Goal: Task Accomplishment & Management: Manage account settings

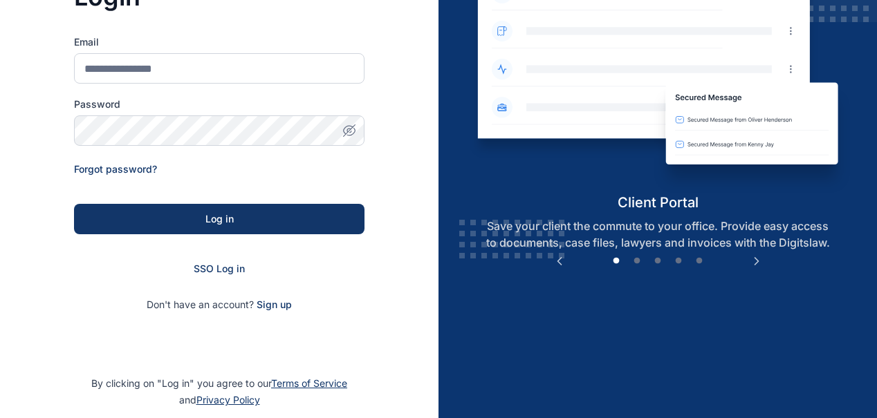
scroll to position [212, 0]
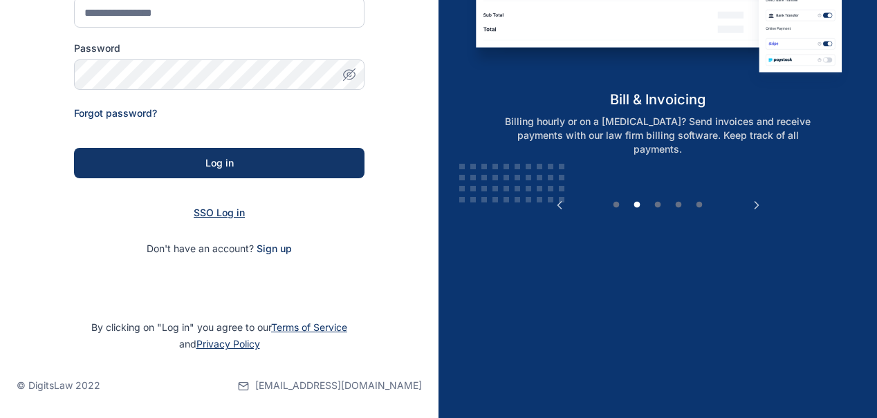
click at [212, 217] on span "SSO Log in" at bounding box center [219, 213] width 51 height 12
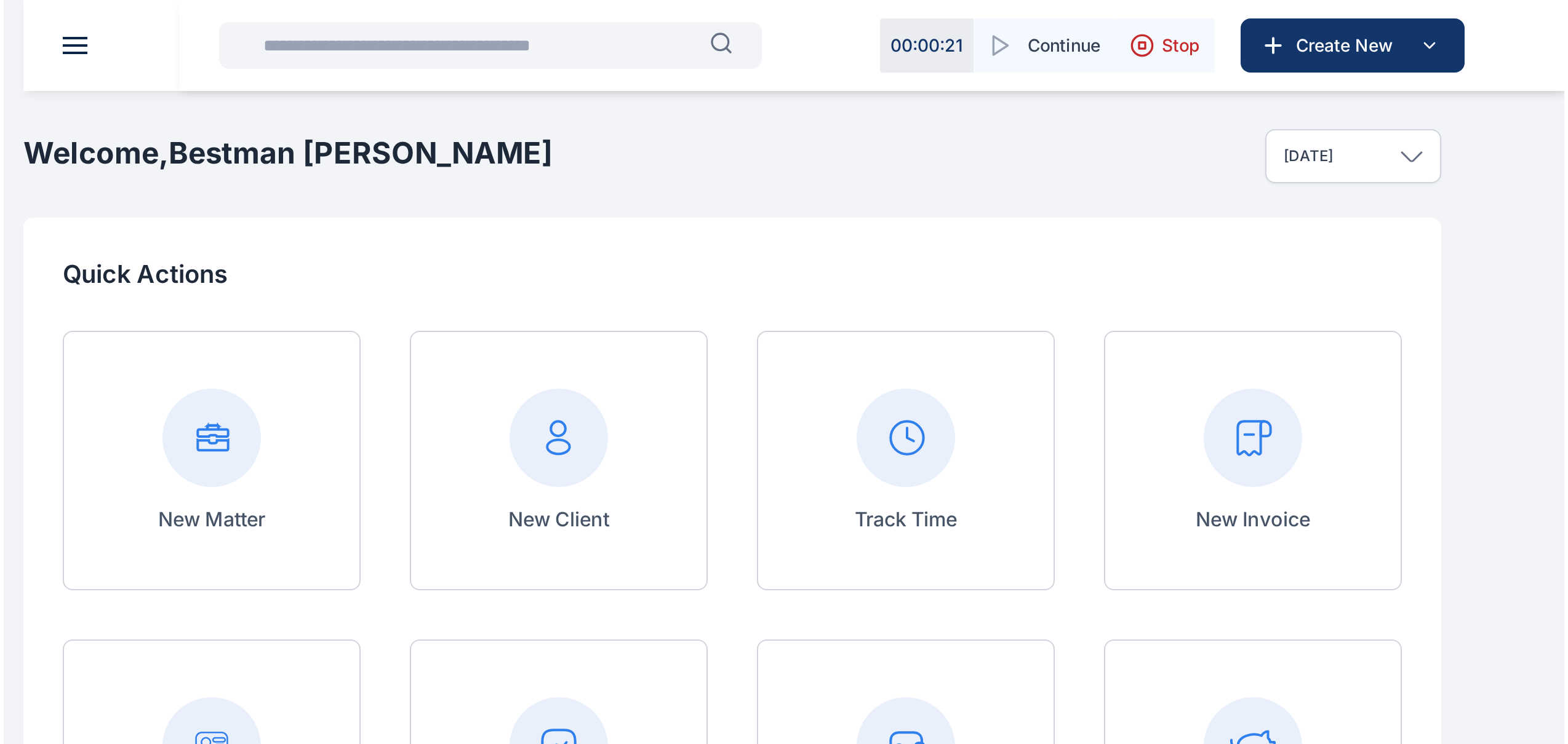
scroll to position [297, 0]
click at [0, 0] on icon at bounding box center [0, 0] width 0 height 0
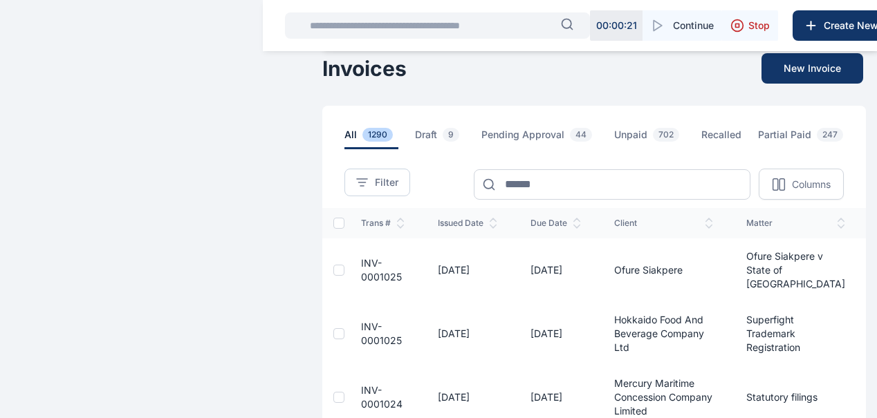
click at [421, 193] on div "Filter Columns Trans # issued date Due Date client Matter status total balance …" at bounding box center [593, 174] width 543 height 50
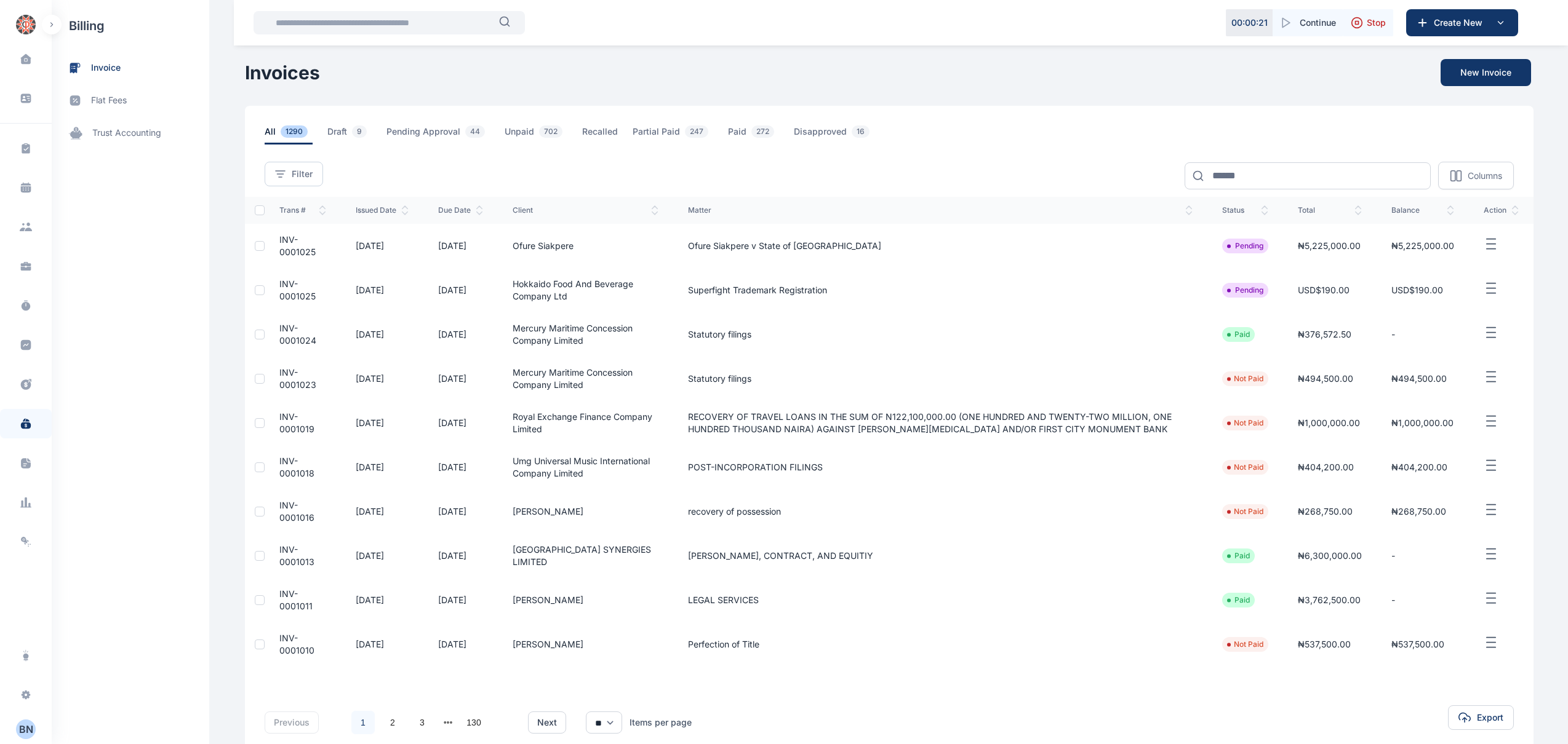
drag, startPoint x: 746, startPoint y: 1, endPoint x: 946, endPoint y: 285, distance: 347.4
click at [787, 285] on td "Superfight Trademark Registration" at bounding box center [940, 290] width 534 height 44
click at [787, 178] on input at bounding box center [1308, 175] width 247 height 27
type input "*******"
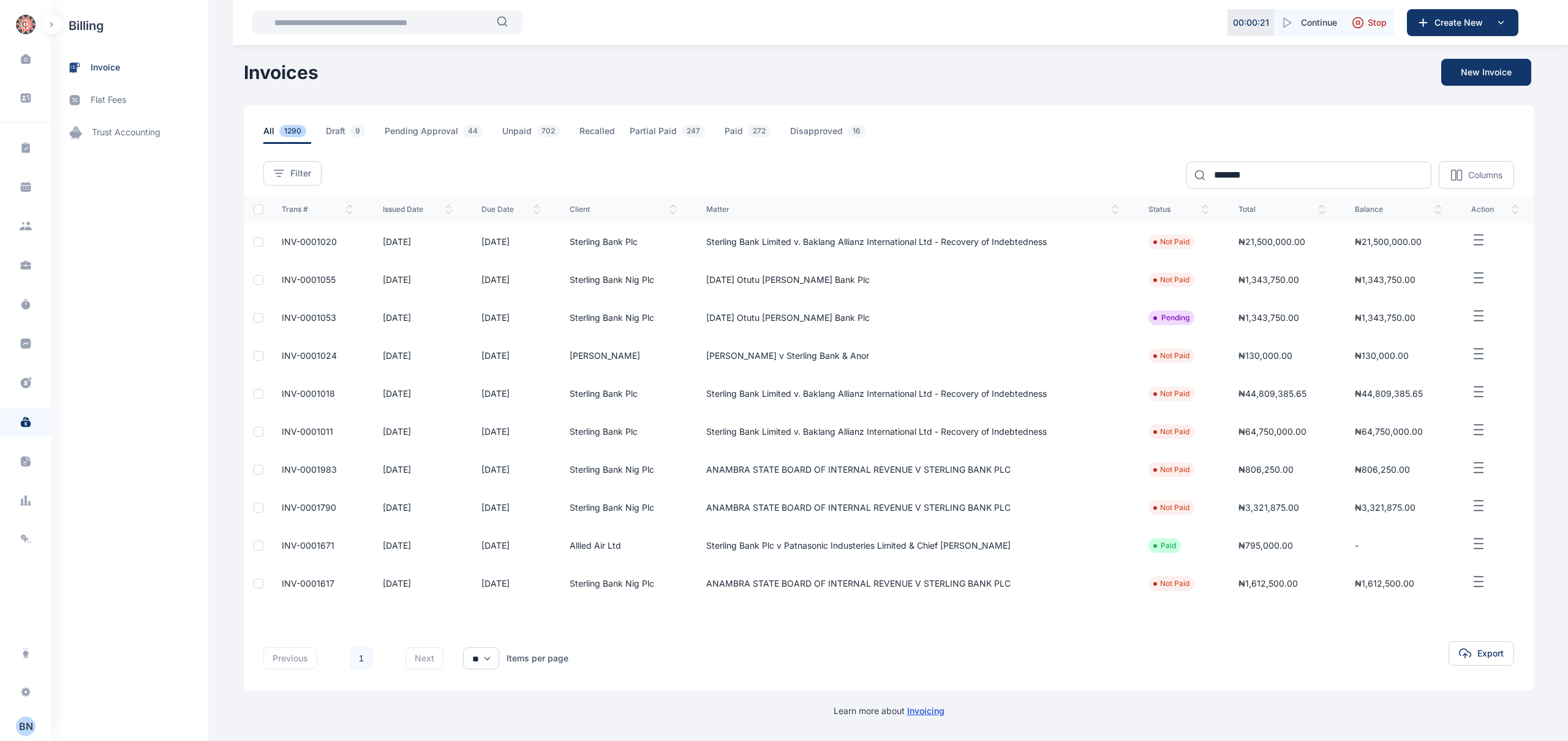
click at [317, 370] on span "INV-0001011" at bounding box center [307, 432] width 51 height 11
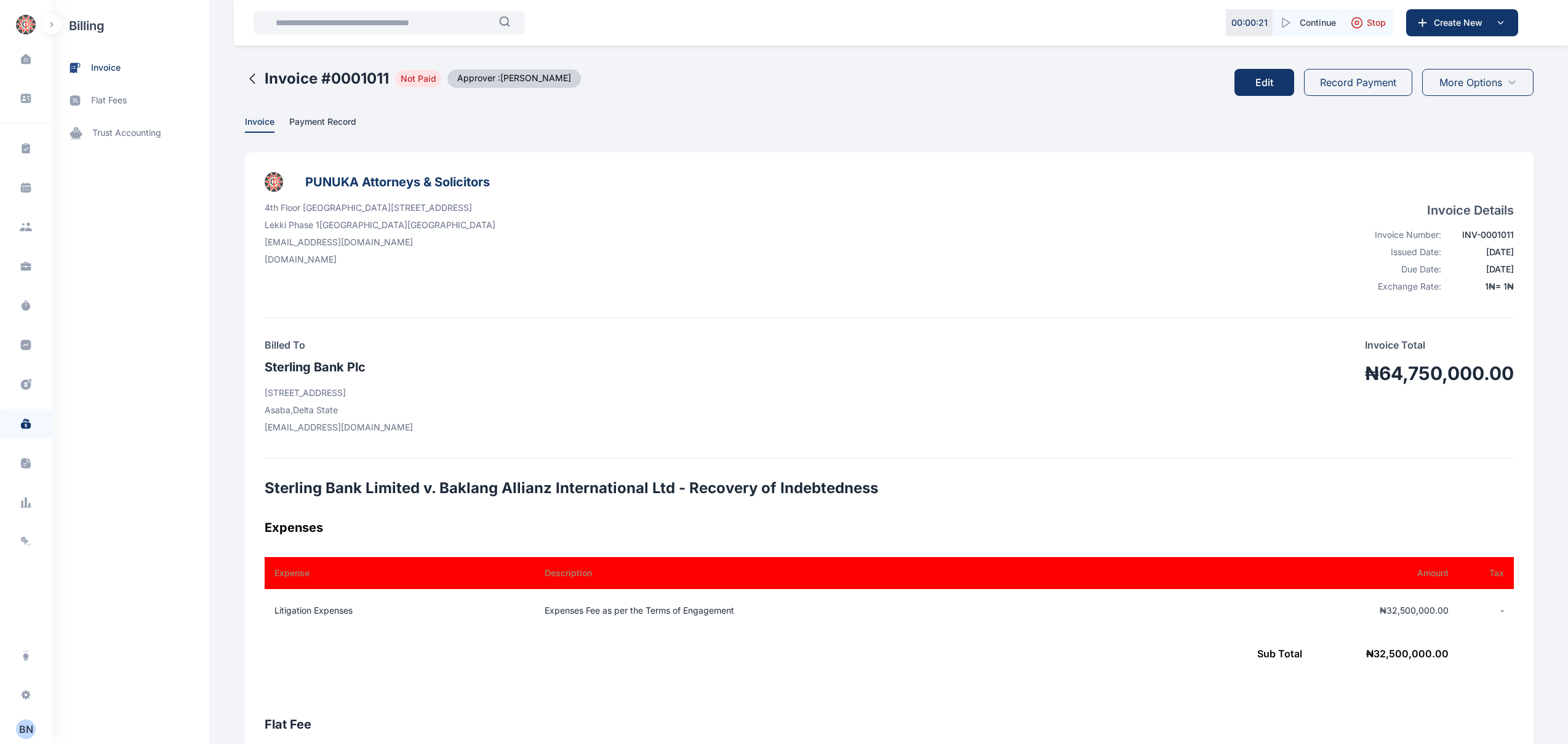
click at [787, 372] on div "Dashboard dashboard Conflict-Check conflict-check Task Management task manageme…" at bounding box center [784, 731] width 1568 height 1461
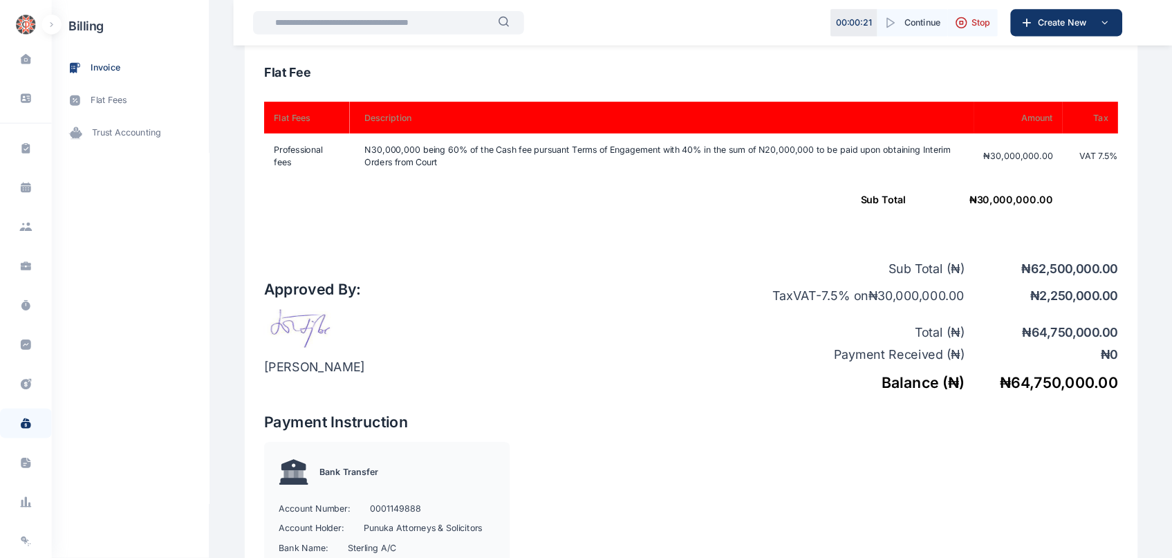
scroll to position [733, 0]
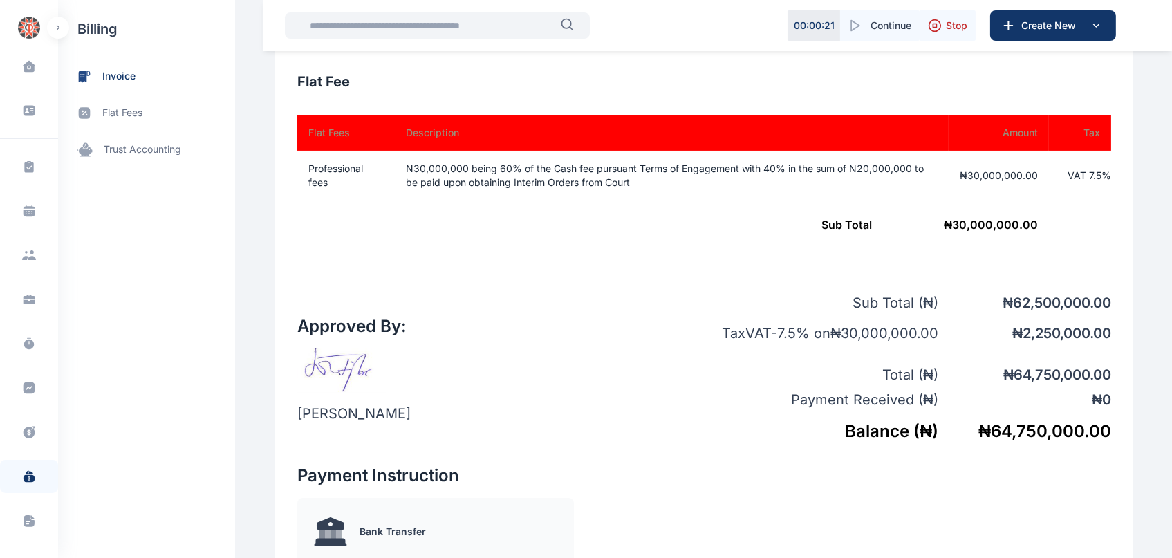
drag, startPoint x: 1651, startPoint y: 3, endPoint x: 684, endPoint y: 257, distance: 1000.6
click at [684, 257] on div "Flat Fees Description Amount Tax Professional fees N30,000,000 being 60% of the…" at bounding box center [704, 193] width 814 height 156
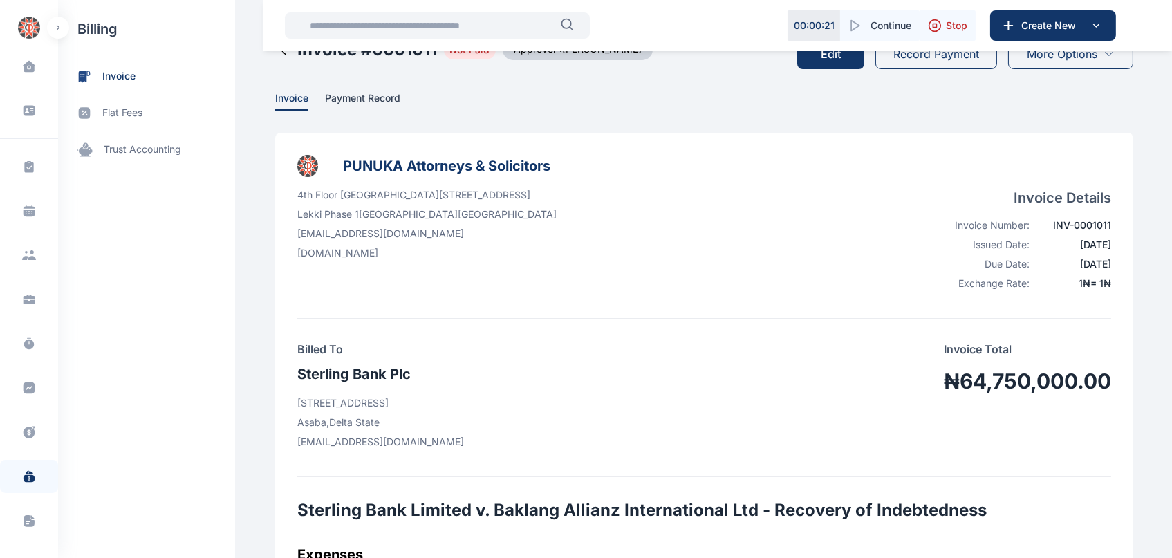
scroll to position [0, 0]
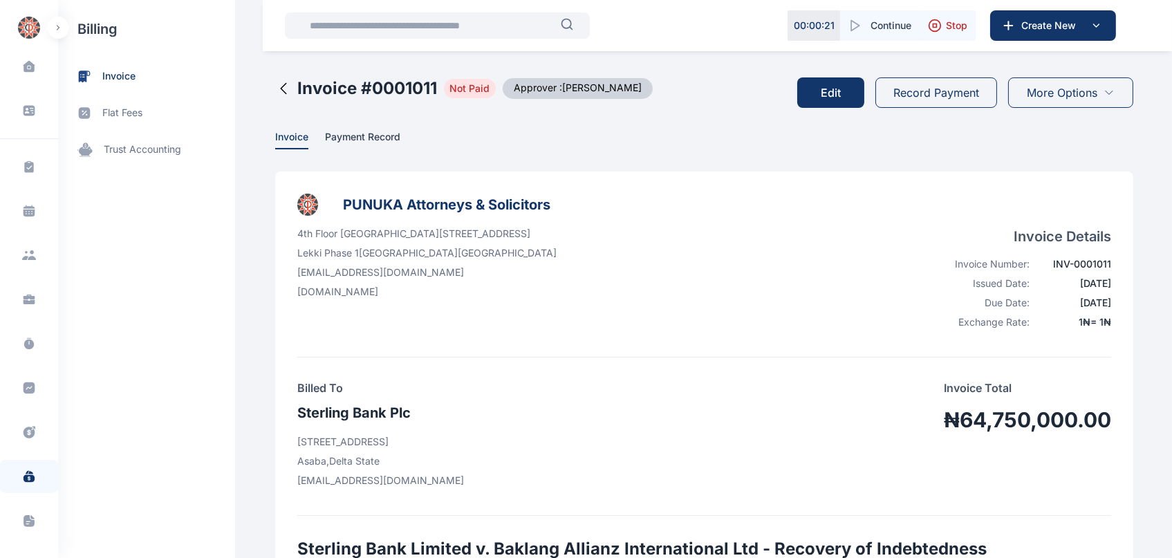
click at [841, 101] on button "Edit" at bounding box center [830, 92] width 67 height 30
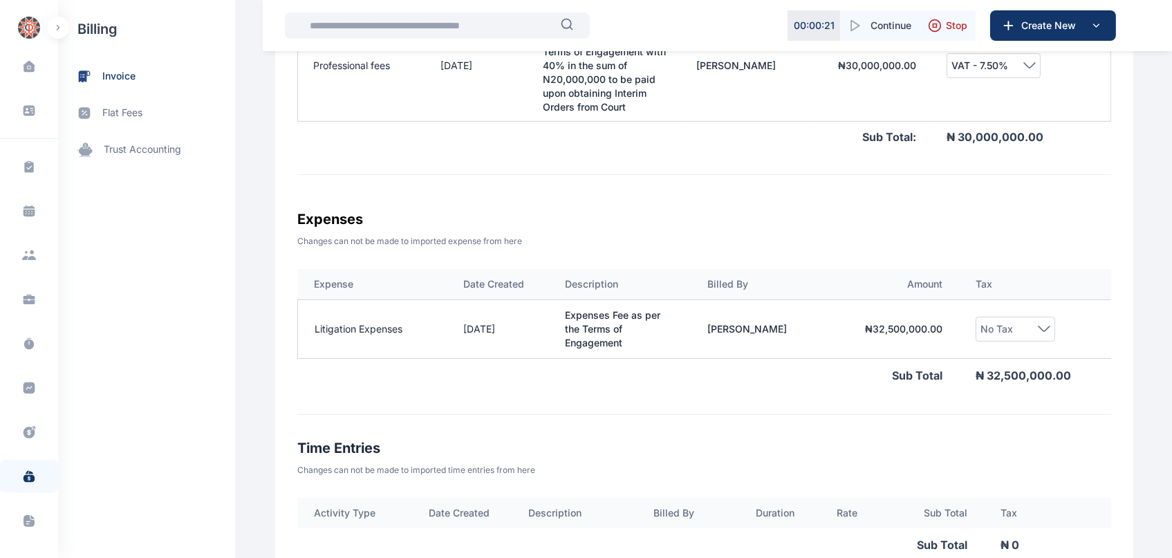
scroll to position [746, 0]
click at [604, 330] on td "Expenses Fee as per the Terms of Engagement" at bounding box center [619, 328] width 142 height 59
click at [884, 320] on div "No Tax" at bounding box center [1015, 328] width 70 height 17
click at [23, 32] on img "button" at bounding box center [29, 28] width 22 height 22
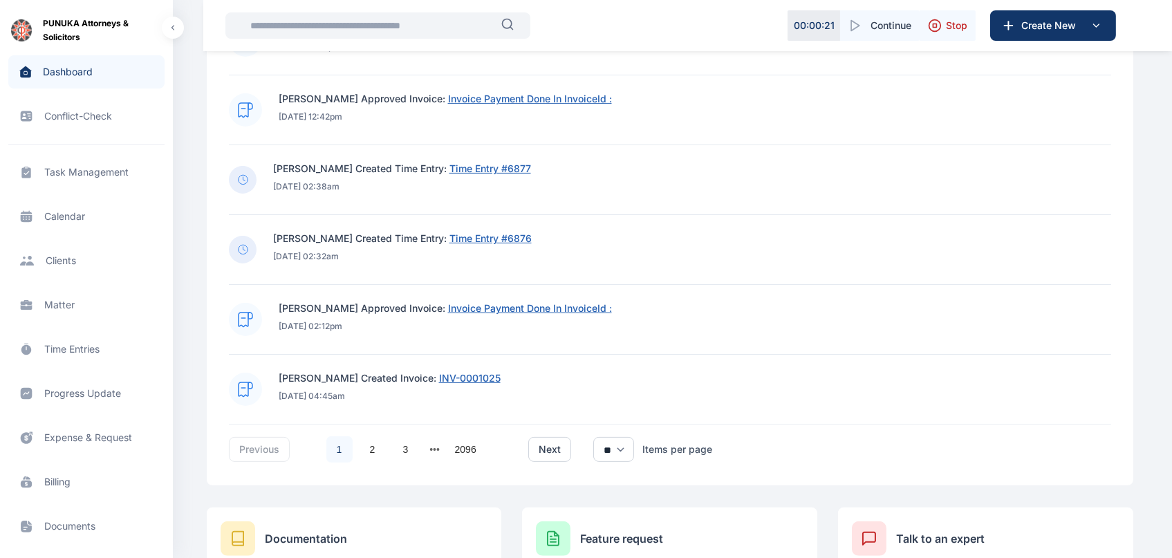
scroll to position [975, 0]
